Goal: Find specific page/section: Find specific page/section

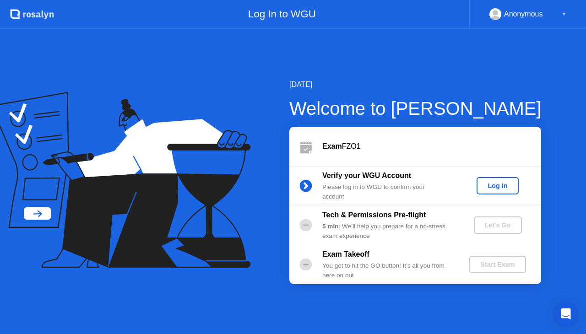
click at [505, 183] on div "Log In" at bounding box center [497, 185] width 34 height 7
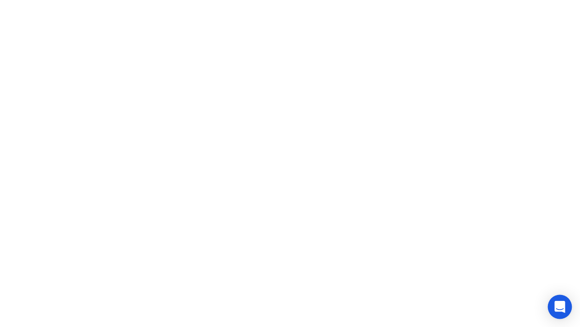
click at [556, 307] on icon "Open Intercom Messenger" at bounding box center [559, 307] width 11 height 12
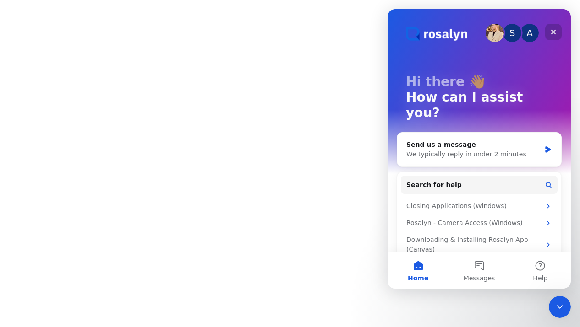
click at [556, 27] on div "Close" at bounding box center [553, 32] width 16 height 16
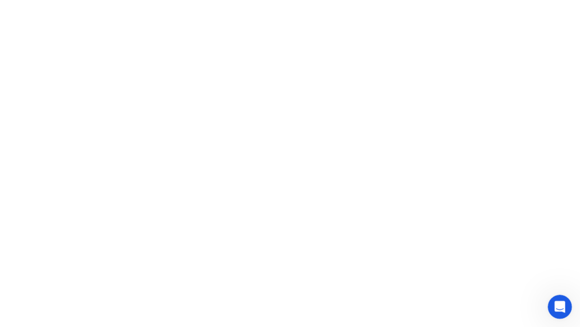
click at [561, 303] on icon "Open Intercom Messenger" at bounding box center [558, 306] width 15 height 15
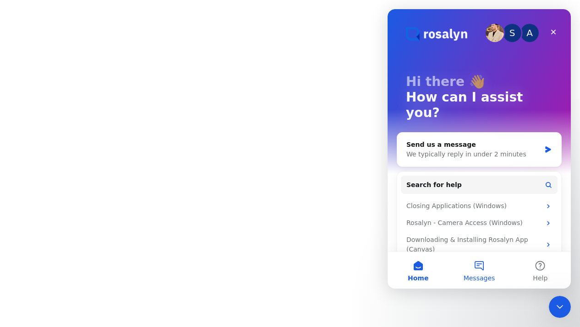
click at [474, 277] on span "Messages" at bounding box center [479, 278] width 32 height 6
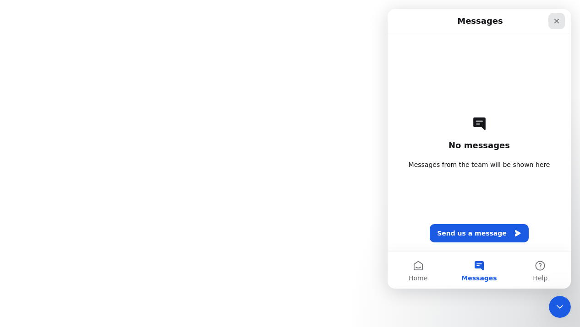
drag, startPoint x: 556, startPoint y: 19, endPoint x: 943, endPoint y: 29, distance: 387.6
click at [556, 19] on icon "Close" at bounding box center [556, 20] width 7 height 7
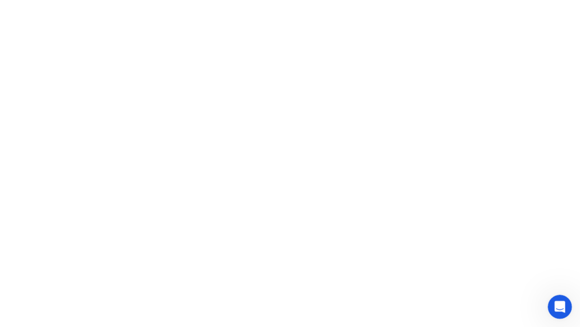
click at [556, 312] on div "Open Intercom Messenger" at bounding box center [558, 306] width 30 height 30
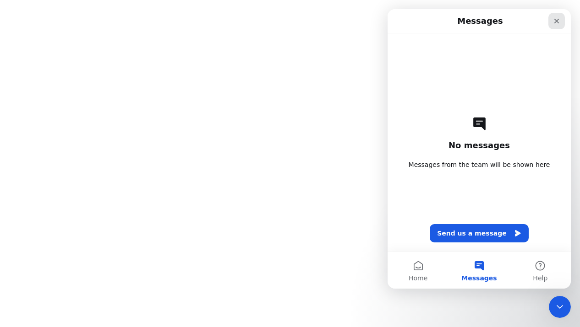
drag, startPoint x: 557, startPoint y: 23, endPoint x: 944, endPoint y: 32, distance: 387.1
click at [557, 23] on icon "Close" at bounding box center [556, 20] width 7 height 7
